Goal: Transaction & Acquisition: Book appointment/travel/reservation

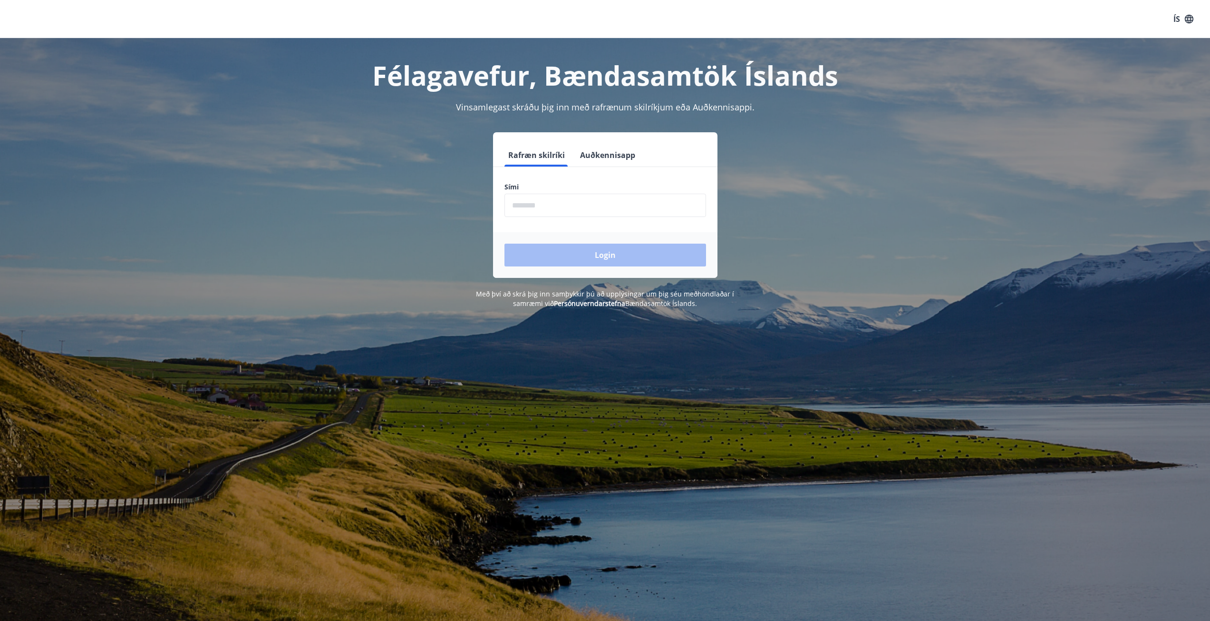
click at [544, 206] on input "phone" at bounding box center [606, 205] width 202 height 23
type input "********"
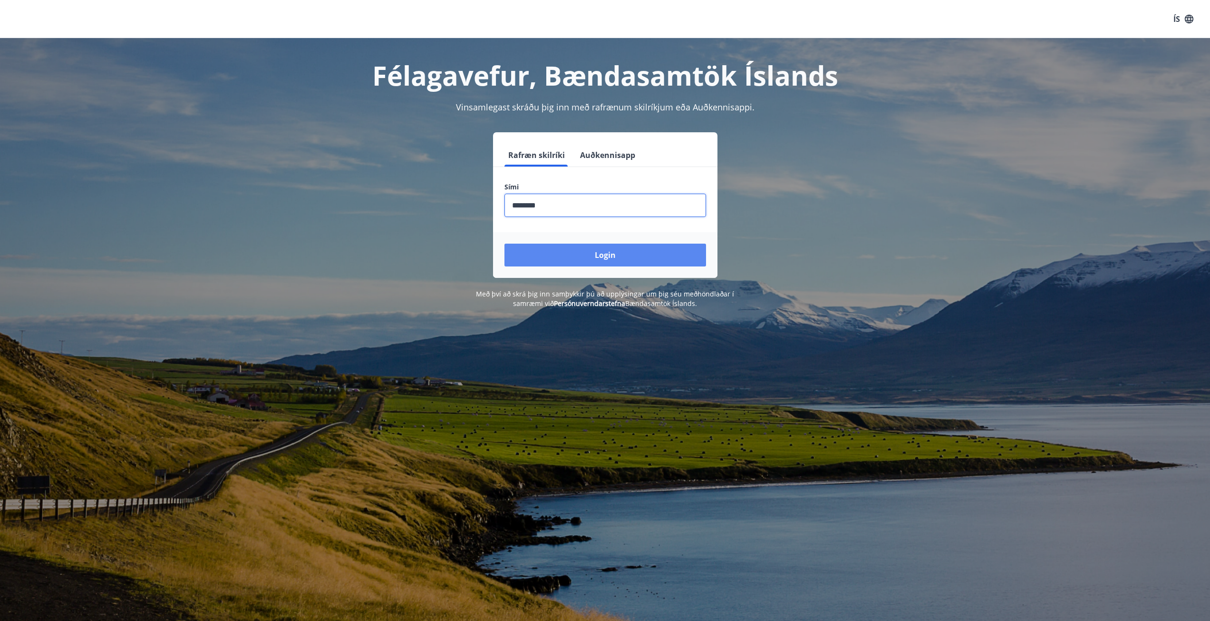
click at [598, 253] on button "Login" at bounding box center [606, 255] width 202 height 23
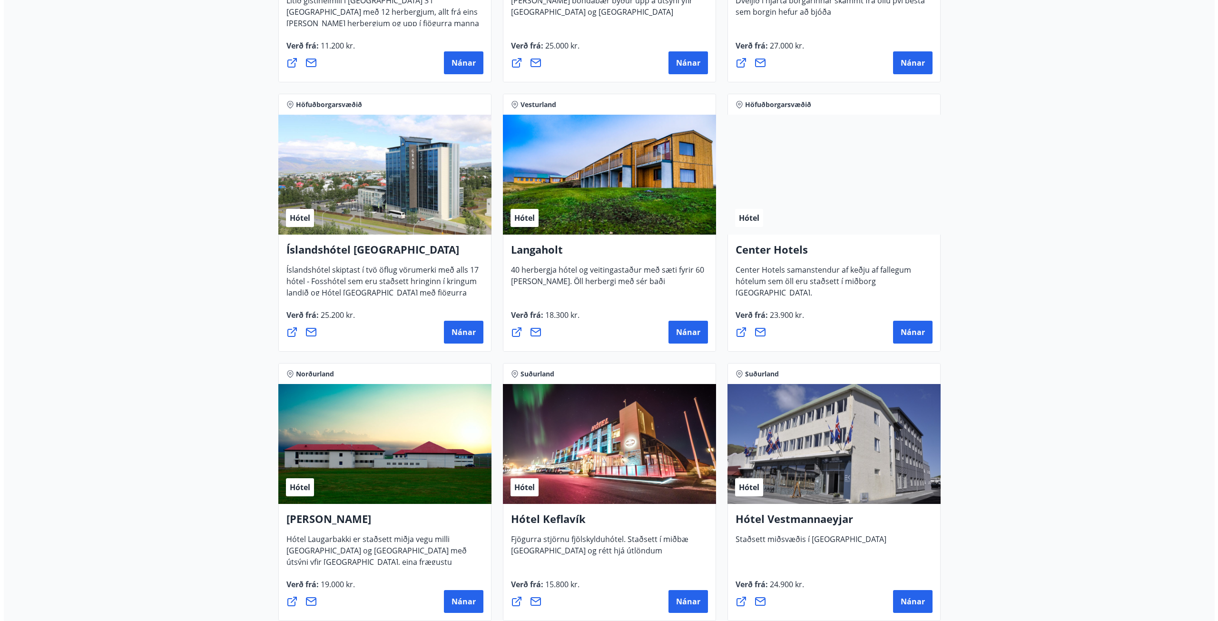
scroll to position [1998, 0]
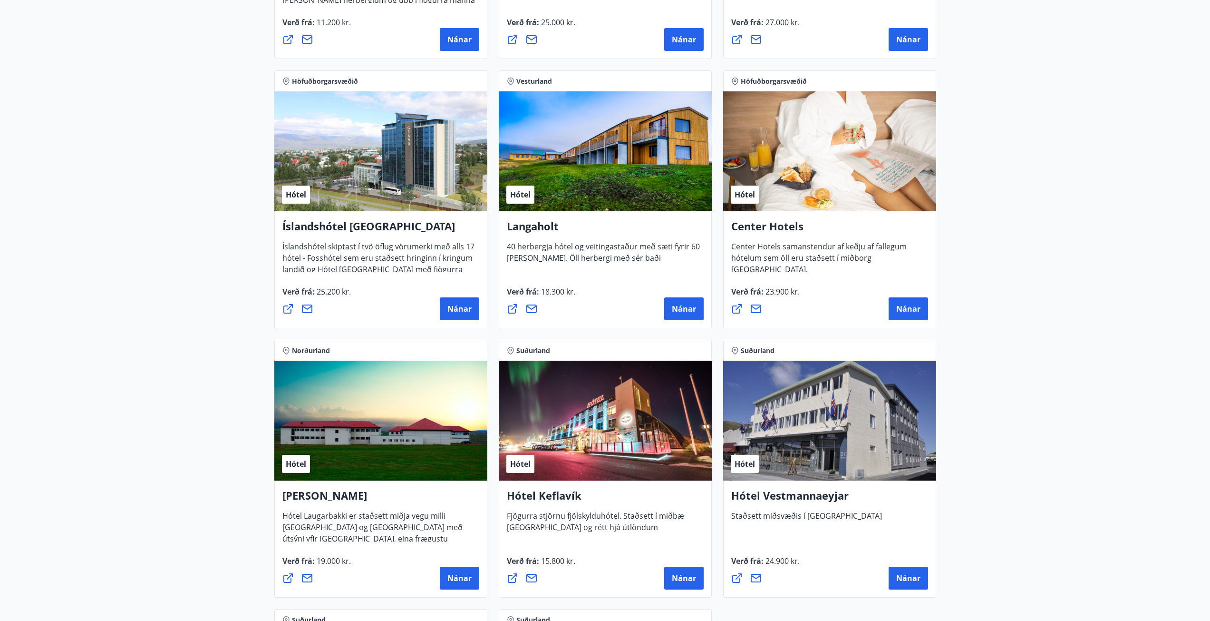
click at [356, 439] on div "Hótel" at bounding box center [380, 421] width 213 height 120
click at [462, 574] on span "Nánar" at bounding box center [460, 578] width 24 height 10
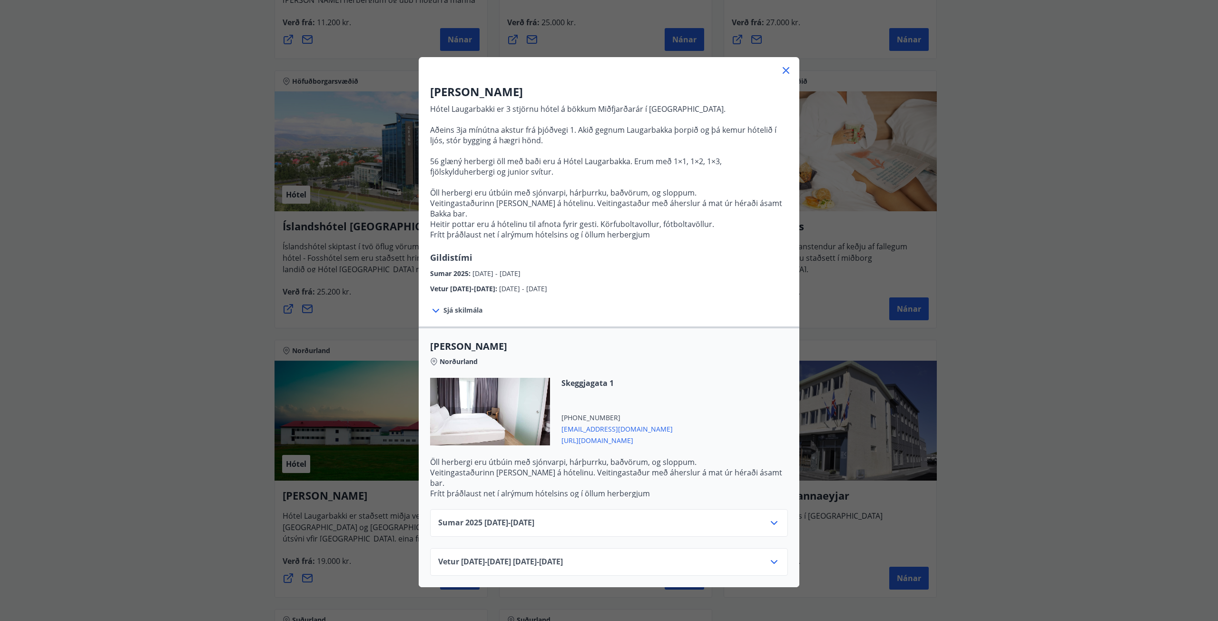
click at [772, 517] on icon at bounding box center [773, 522] width 11 height 11
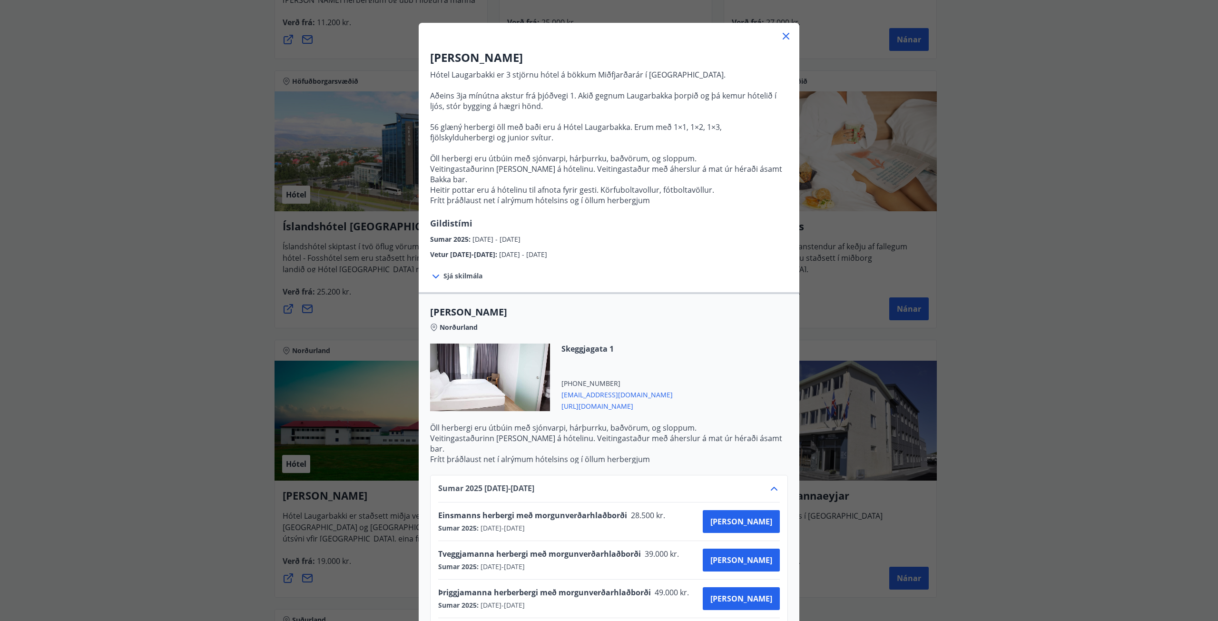
scroll to position [48, 0]
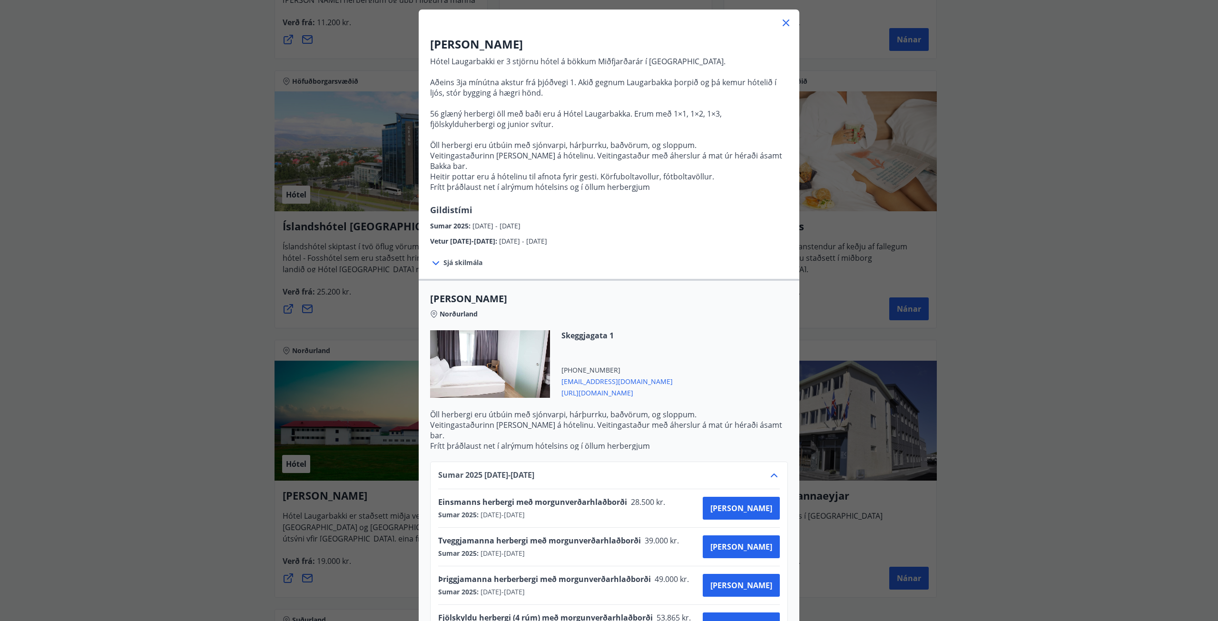
click at [613, 386] on span "[URL][DOMAIN_NAME]" at bounding box center [616, 391] width 111 height 11
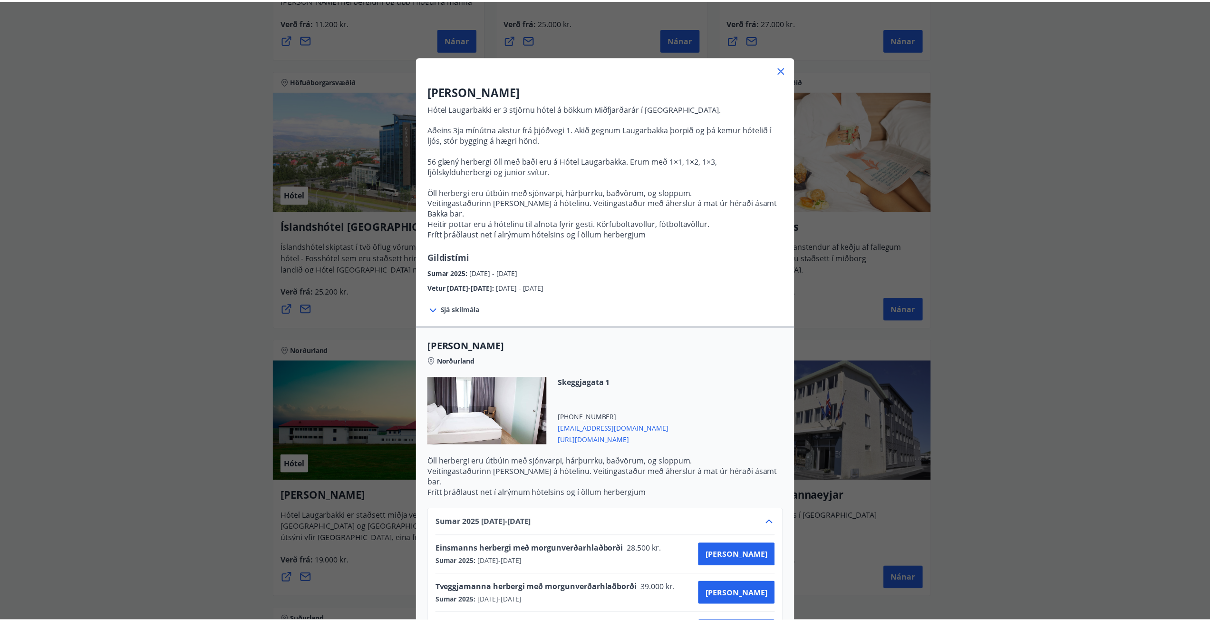
scroll to position [0, 0]
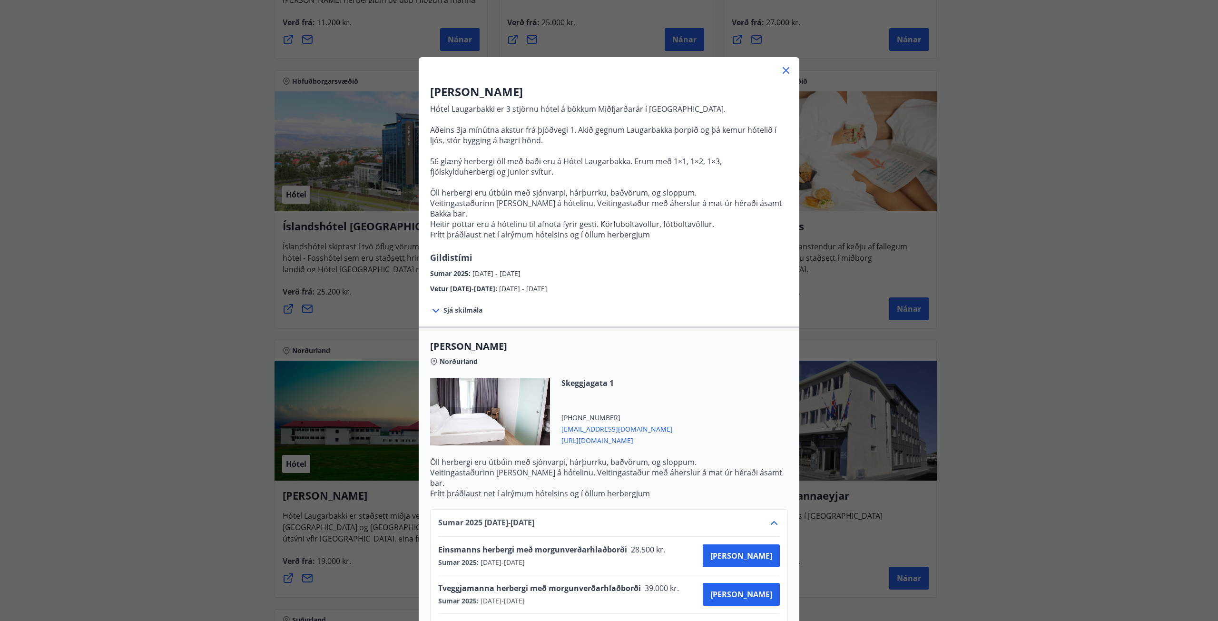
click at [211, 270] on div "Hótel Laugarbakki Hótel Laugarbakki er 3 stjörnu hótel á bökkum Miðfjarðarár í …" at bounding box center [609, 310] width 1218 height 621
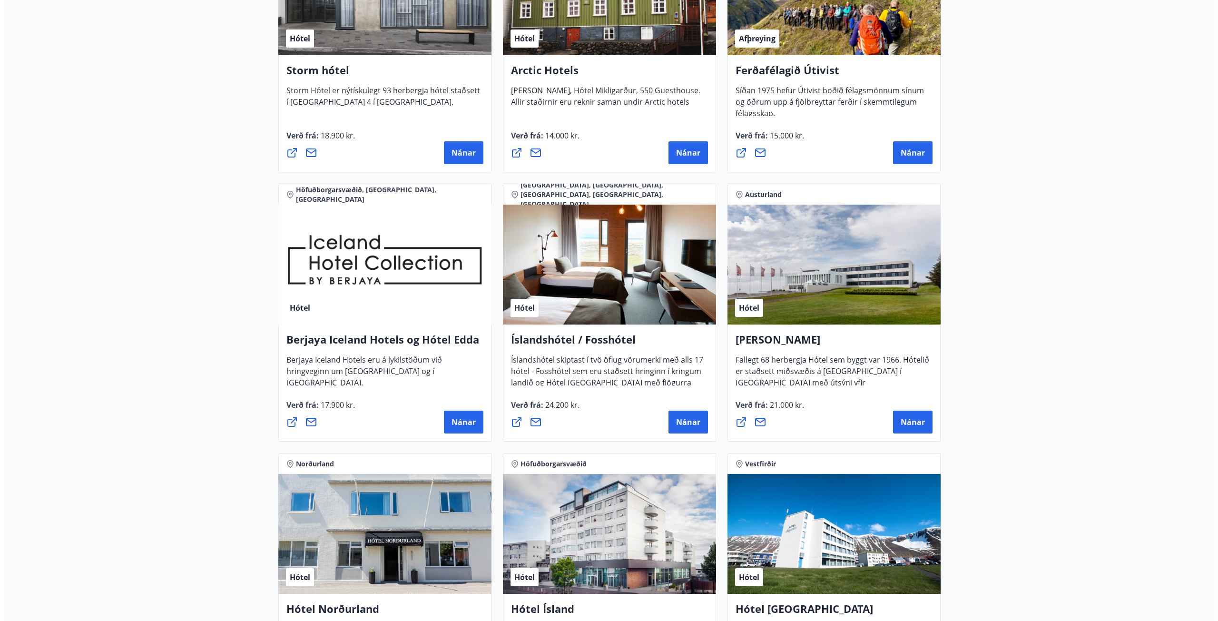
scroll to position [1035, 0]
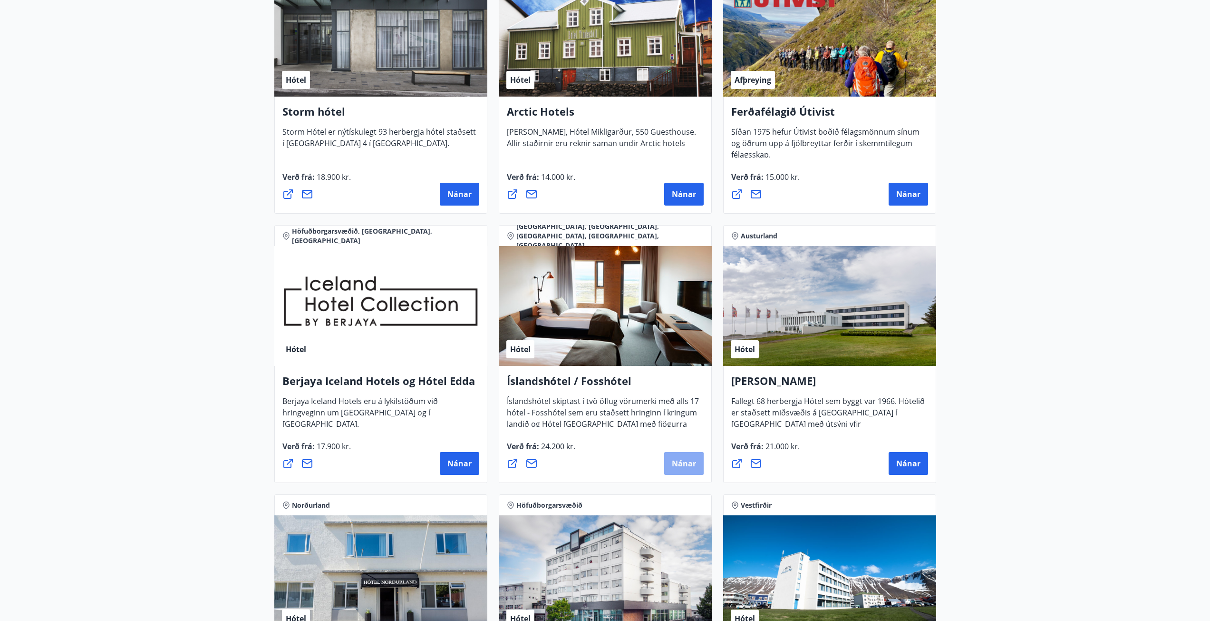
click at [678, 466] on span "Nánar" at bounding box center [684, 463] width 24 height 10
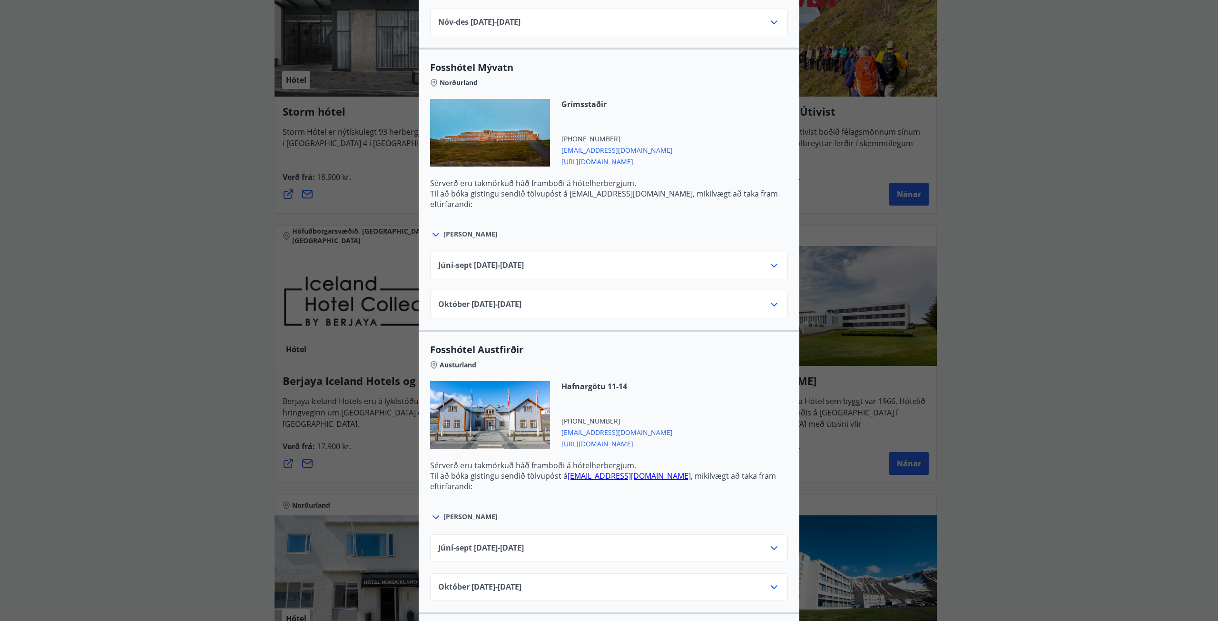
scroll to position [0, 0]
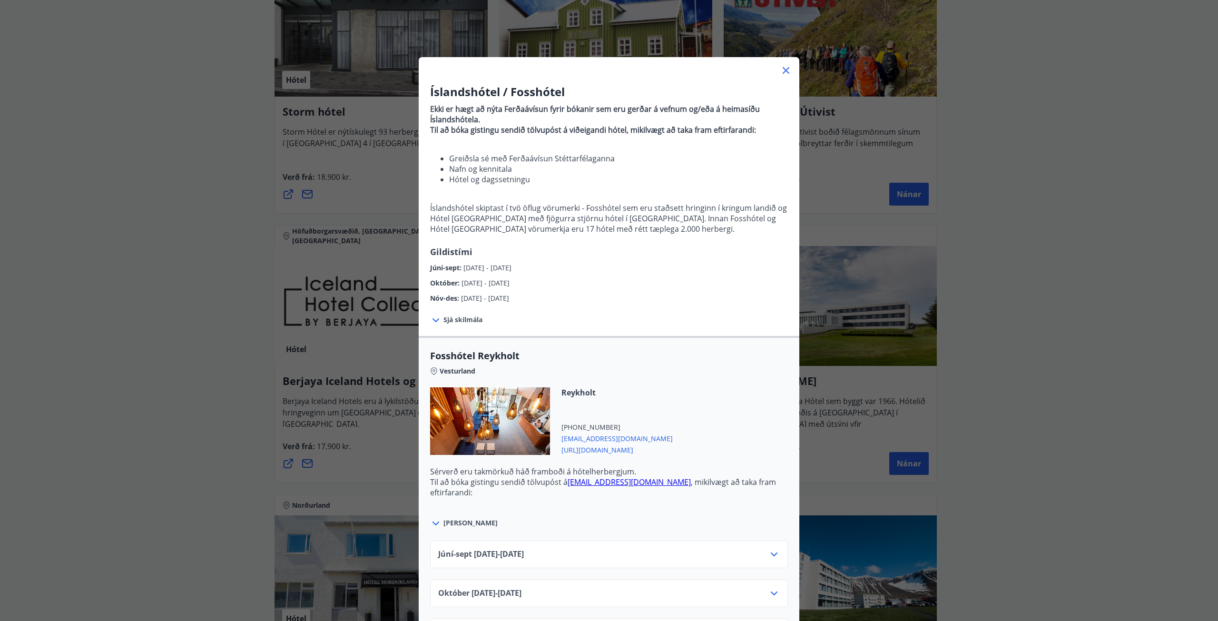
click at [206, 329] on div "Íslandshótel / Fosshótel Ekki er hægt að nýta Ferðaávísun fyrir bókanir sem eru…" at bounding box center [609, 310] width 1218 height 621
click at [189, 211] on div "Íslandshótel / Fosshótel Ekki er hægt að nýta Ferðaávísun fyrir bókanir sem eru…" at bounding box center [609, 310] width 1218 height 621
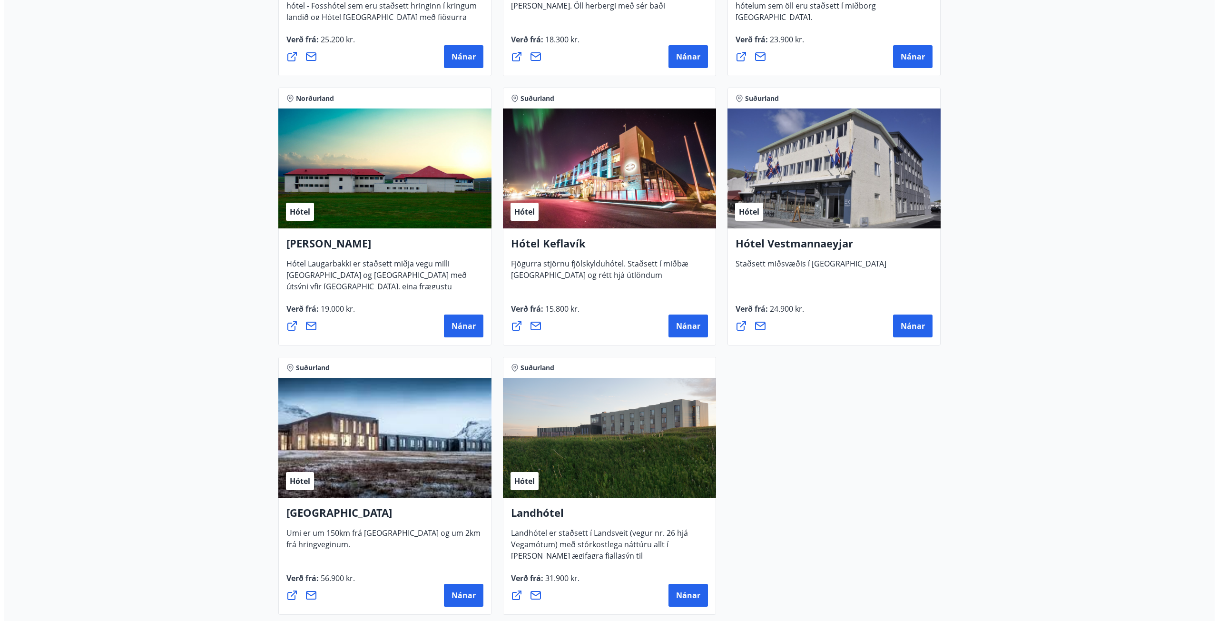
scroll to position [2224, 0]
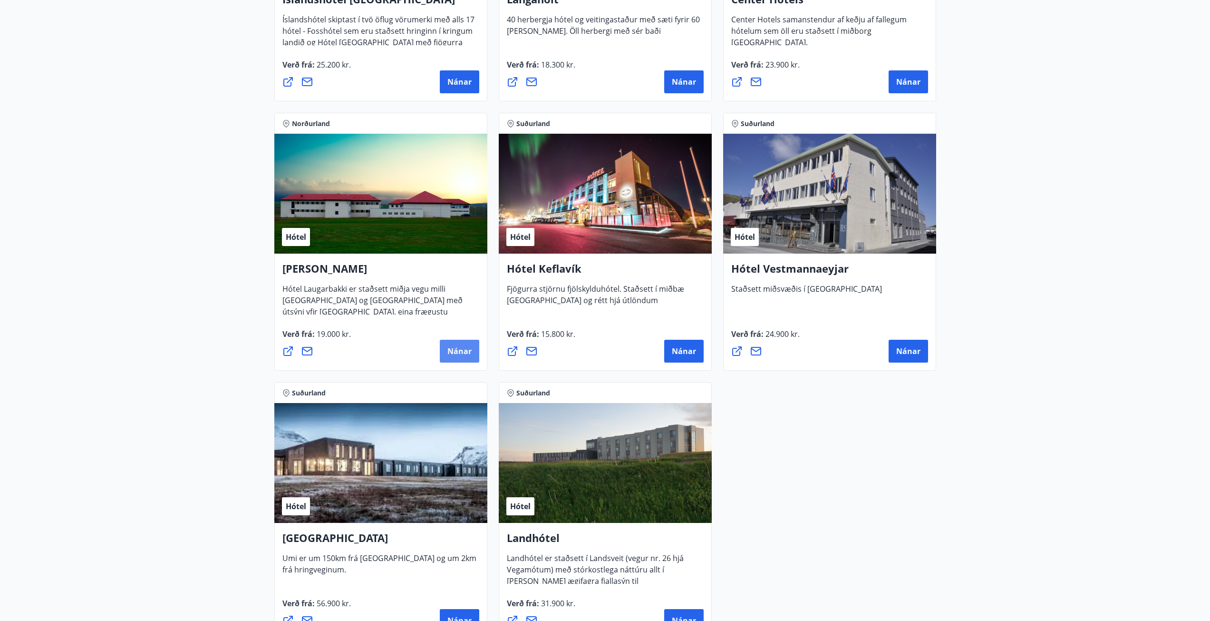
click at [457, 346] on span "Nánar" at bounding box center [460, 351] width 24 height 10
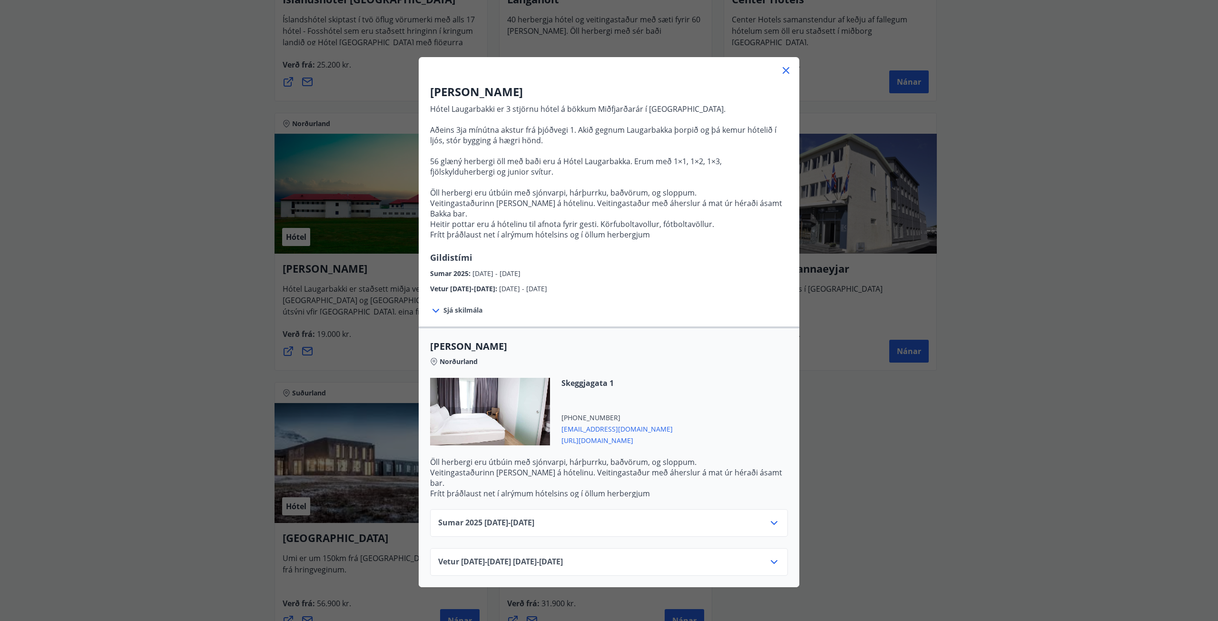
click at [459, 305] on span "Sjá skilmála" at bounding box center [462, 310] width 39 height 10
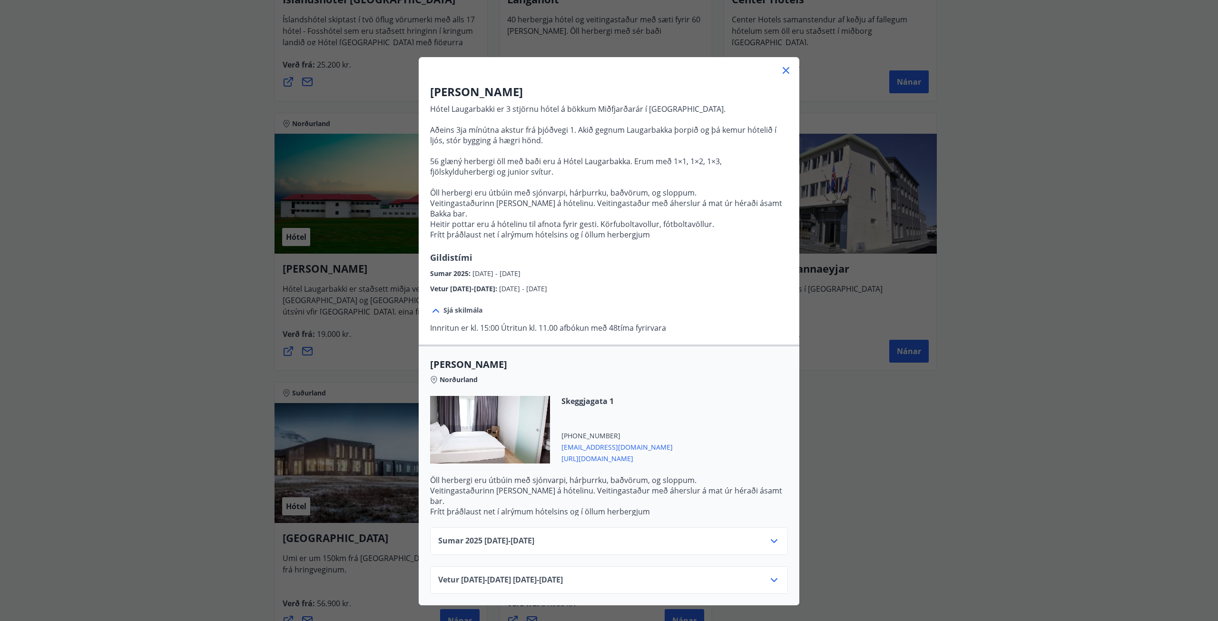
click at [459, 305] on span "Sjá skilmála" at bounding box center [462, 310] width 39 height 10
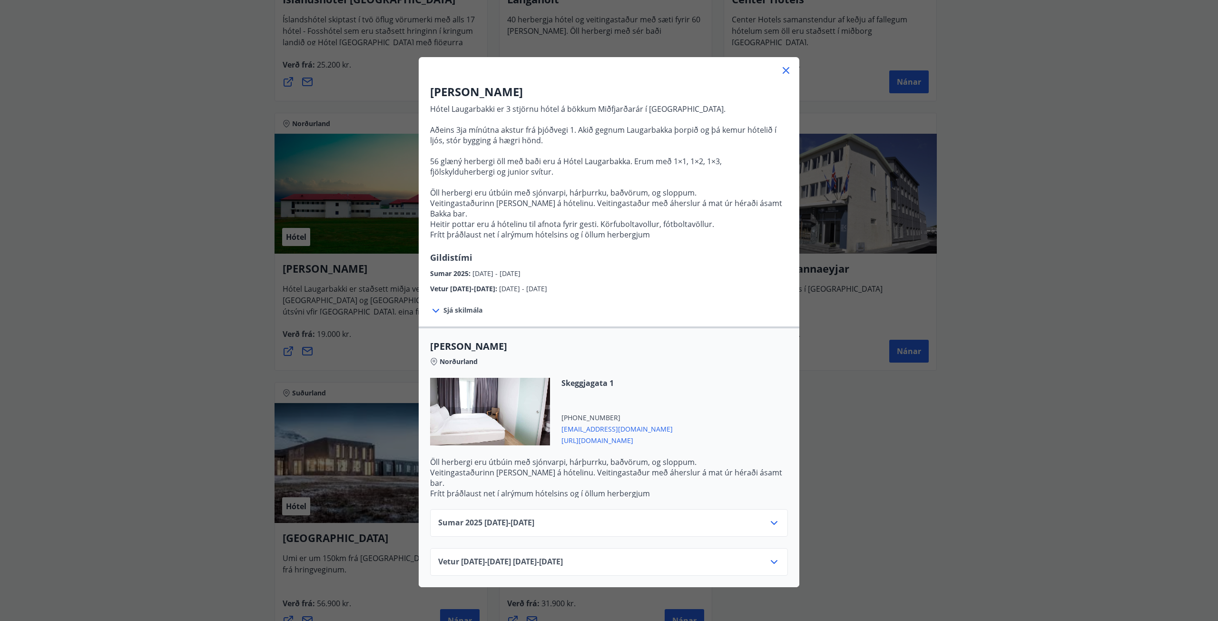
click at [770, 521] on icon at bounding box center [773, 523] width 7 height 4
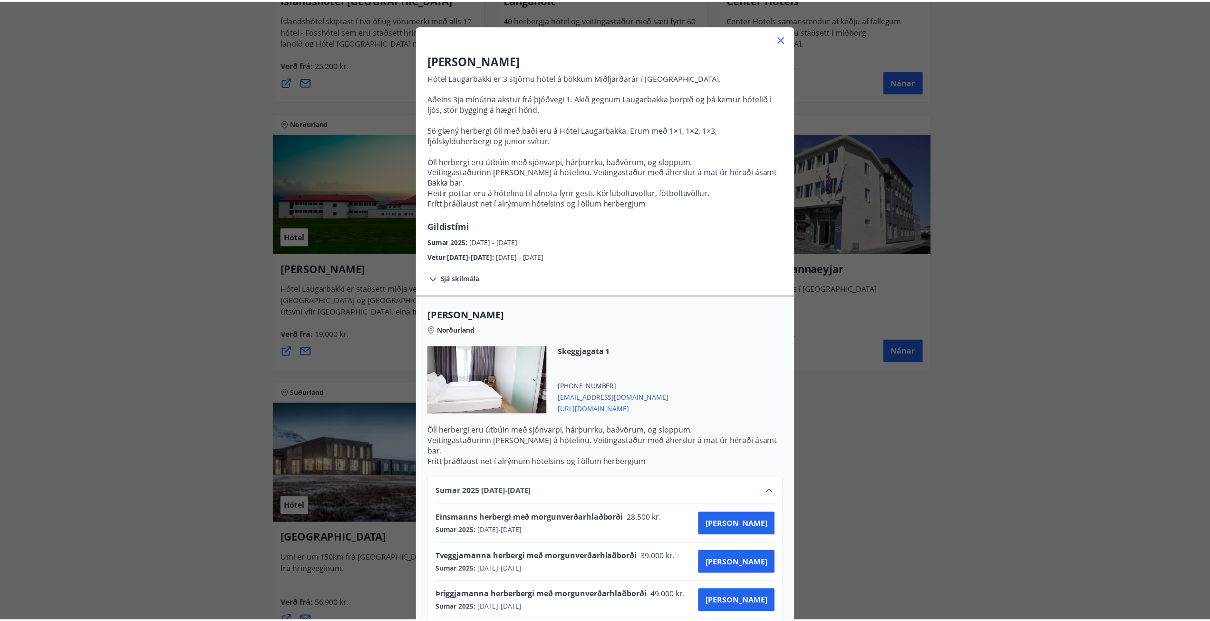
scroll to position [12, 0]
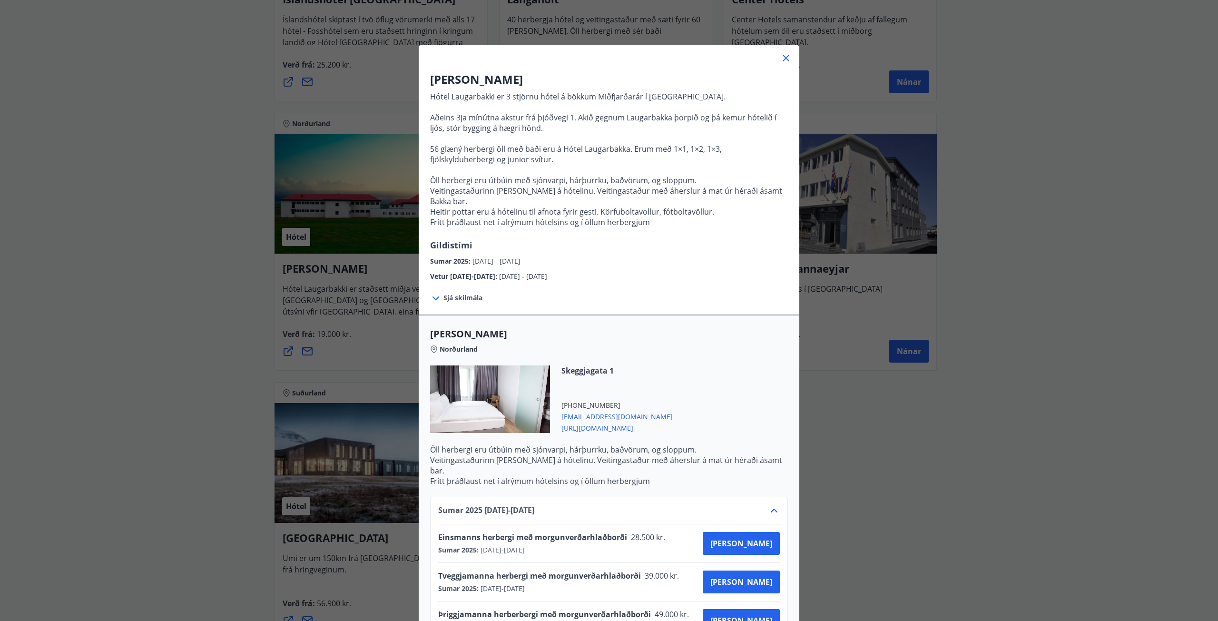
click at [163, 317] on div "Hótel Laugarbakki Hótel Laugarbakki er 3 stjörnu hótel á bökkum Miðfjarðarár í …" at bounding box center [609, 298] width 1218 height 621
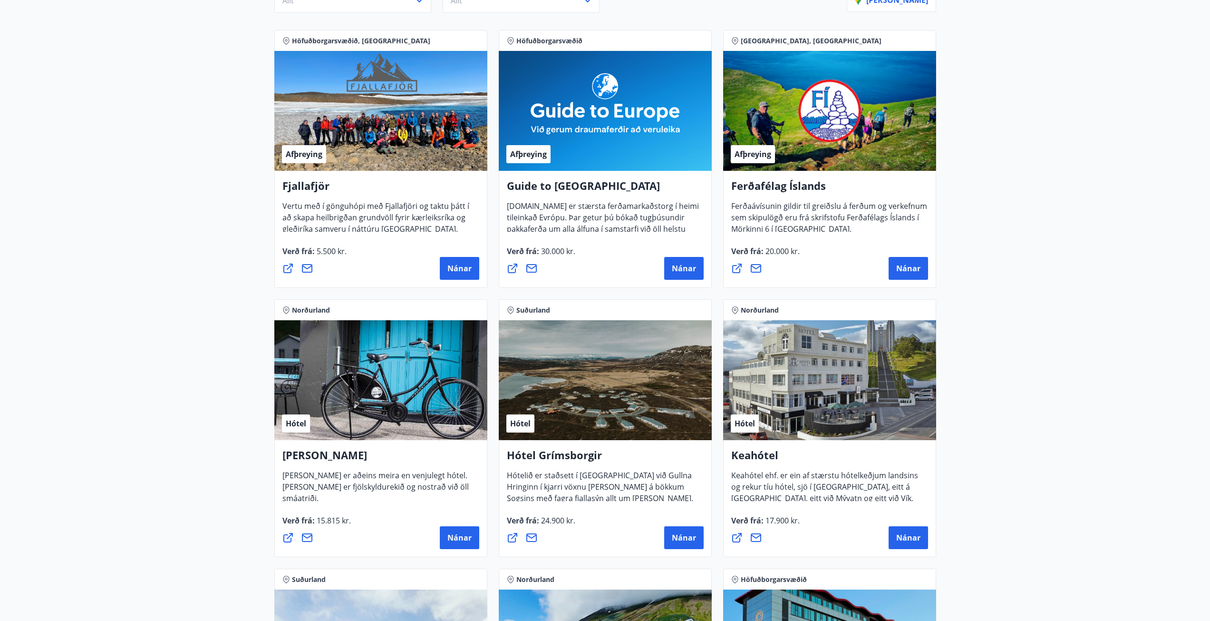
scroll to position [143, 0]
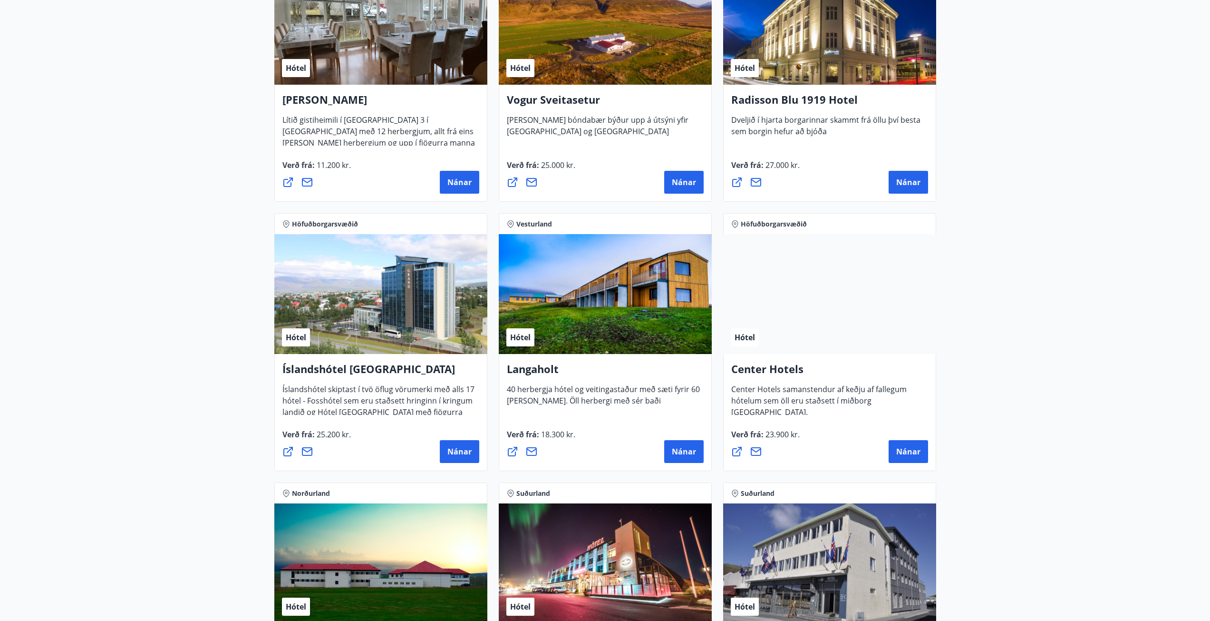
scroll to position [2140, 0]
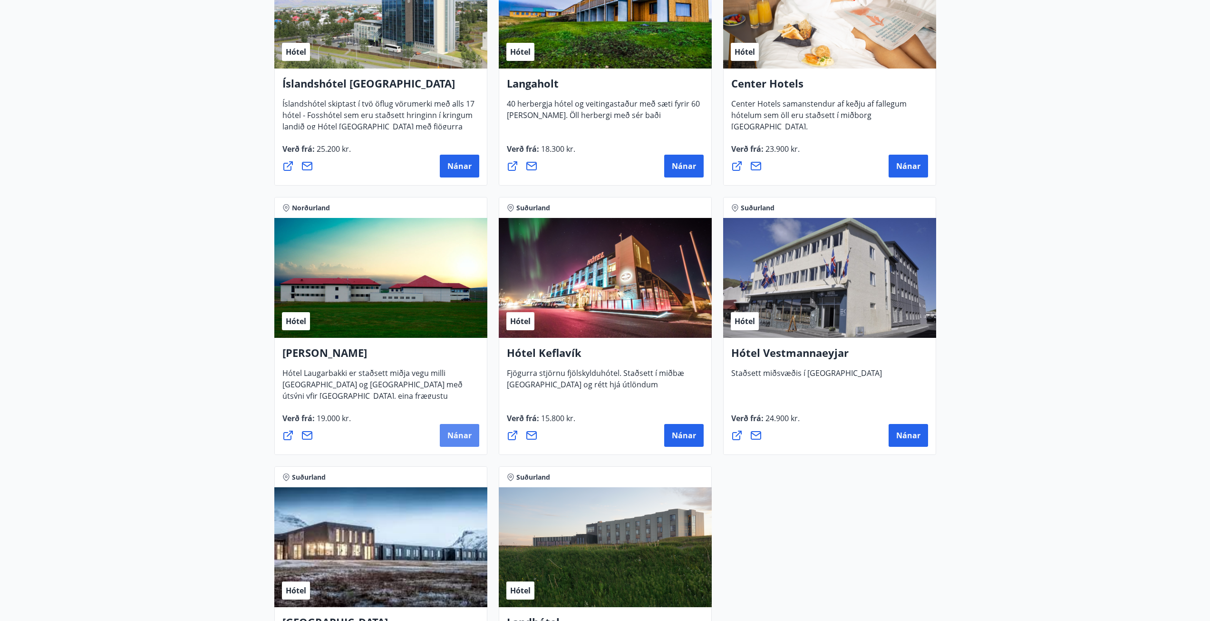
click at [455, 436] on span "Nánar" at bounding box center [460, 435] width 24 height 10
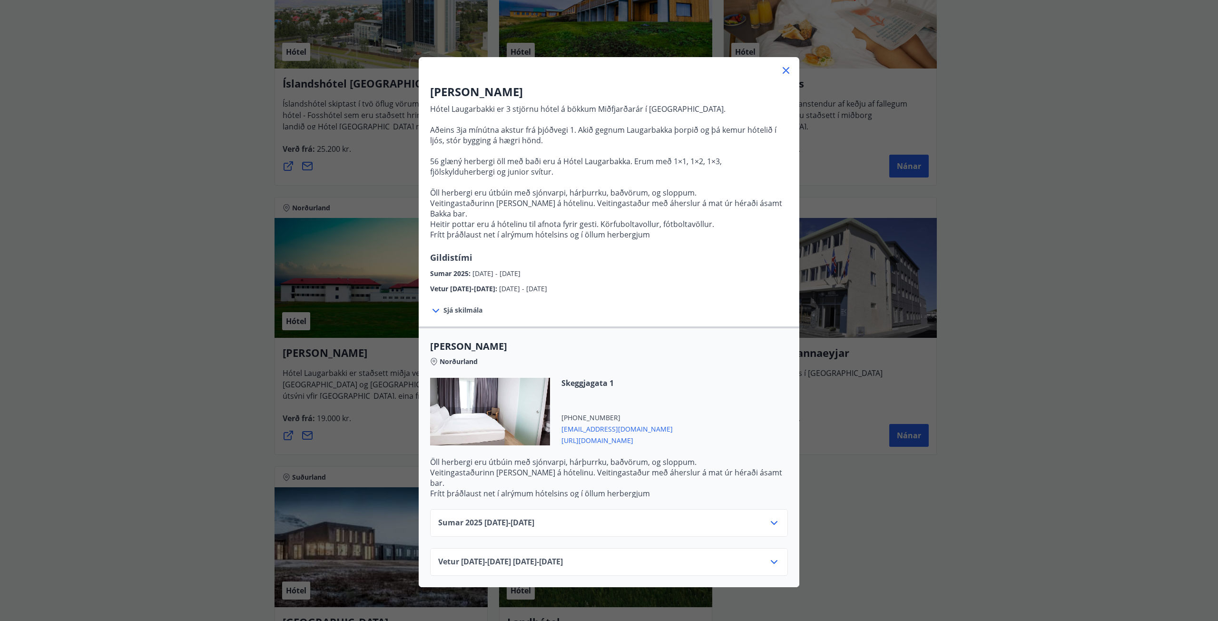
click at [769, 517] on icon at bounding box center [773, 522] width 11 height 11
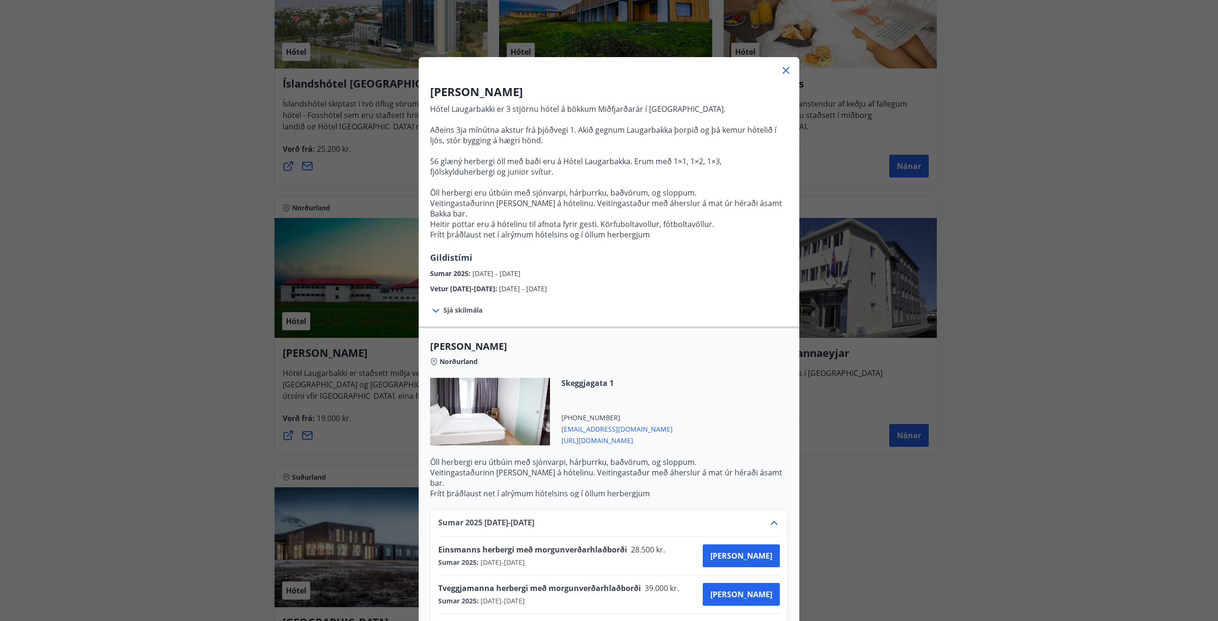
click at [523, 557] on span "01.06.2025 - 30.09.2025" at bounding box center [501, 562] width 46 height 10
click at [782, 67] on icon at bounding box center [785, 70] width 11 height 11
